Goal: Navigation & Orientation: Go to known website

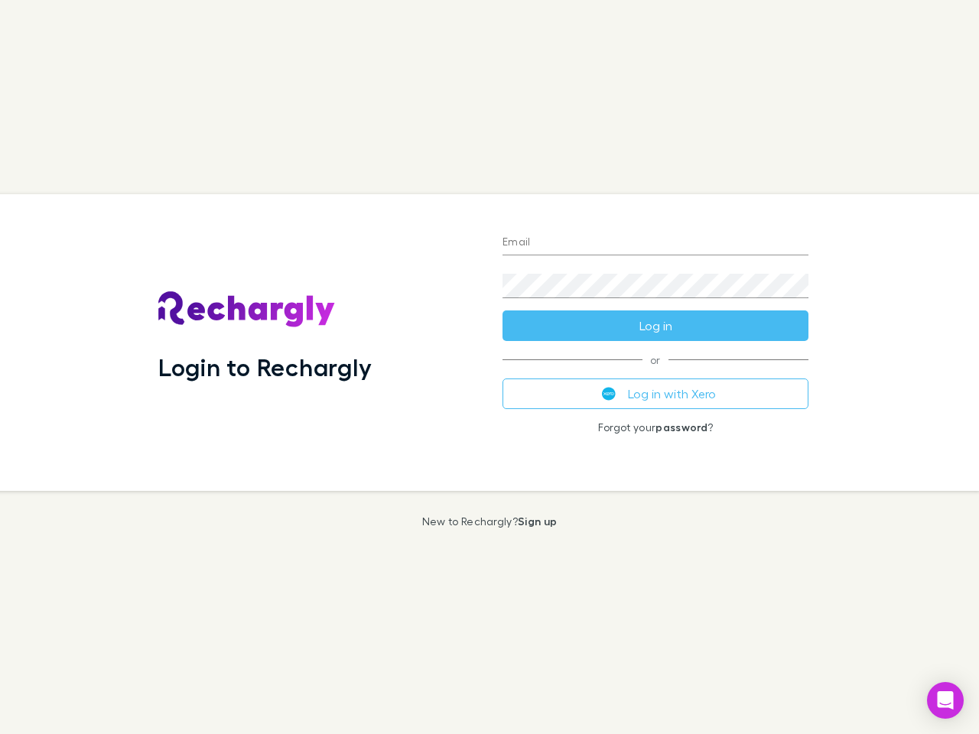
click at [490, 367] on div "Login to Rechargly" at bounding box center [318, 342] width 344 height 297
click at [656, 243] on input "Email" at bounding box center [656, 243] width 306 height 24
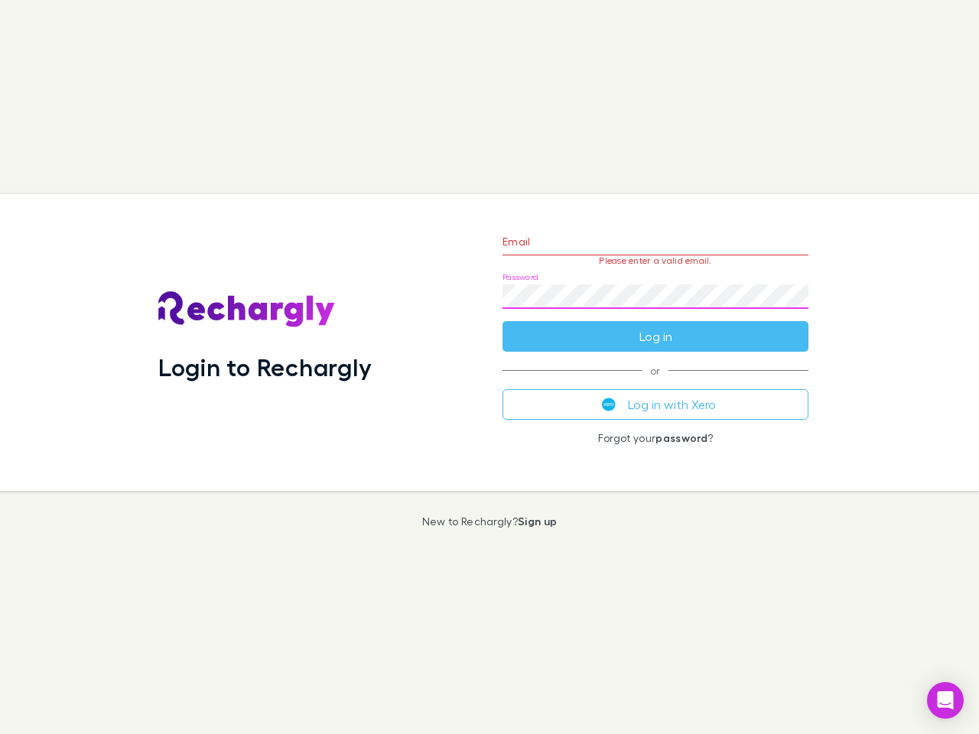
click at [656, 326] on form "Email Please enter a valid email. Password Log in" at bounding box center [656, 285] width 306 height 133
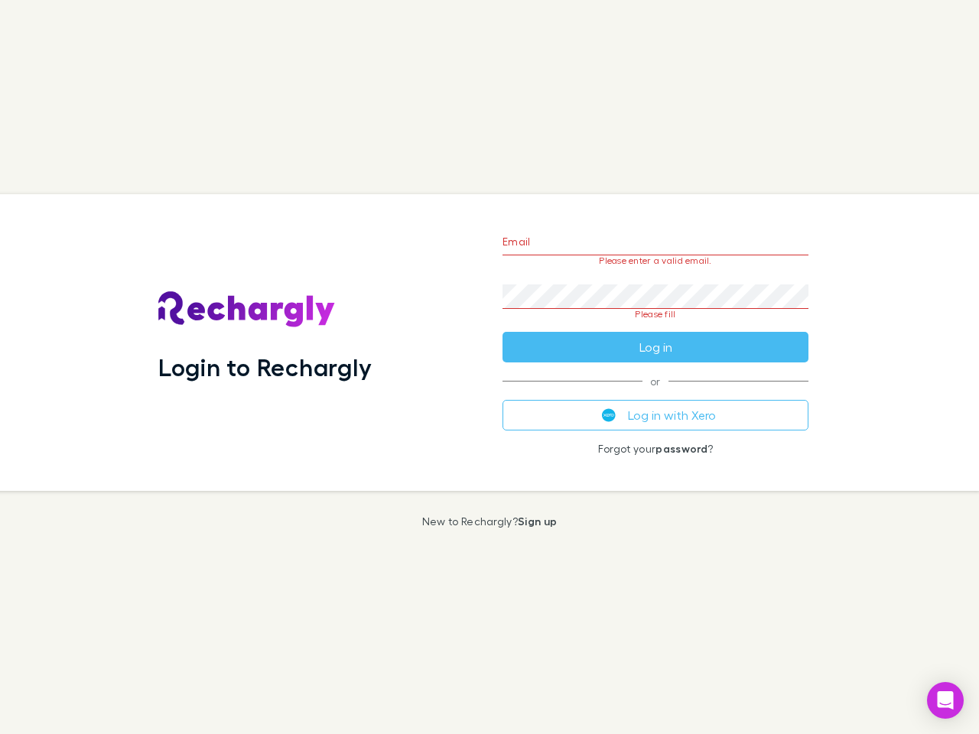
click at [656, 394] on div "Email Please enter a valid email. Password Please fill Log in or Log in with Xe…" at bounding box center [655, 342] width 330 height 297
click at [945, 701] on icon "Open Intercom Messenger" at bounding box center [946, 700] width 16 height 18
